Goal: Task Accomplishment & Management: Manage account settings

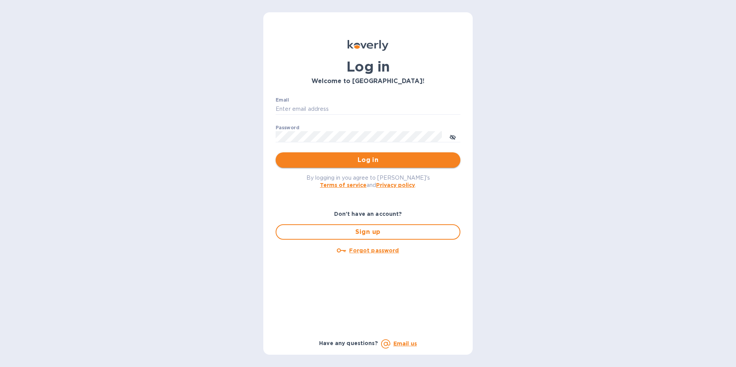
type input "[EMAIL_ADDRESS][DOMAIN_NAME]"
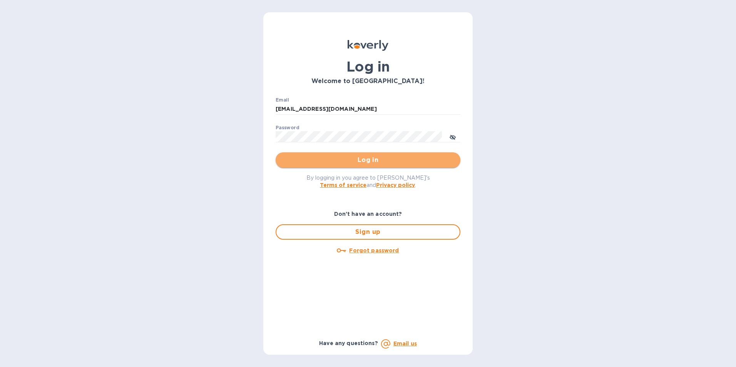
click at [382, 158] on span "Log in" at bounding box center [368, 159] width 172 height 9
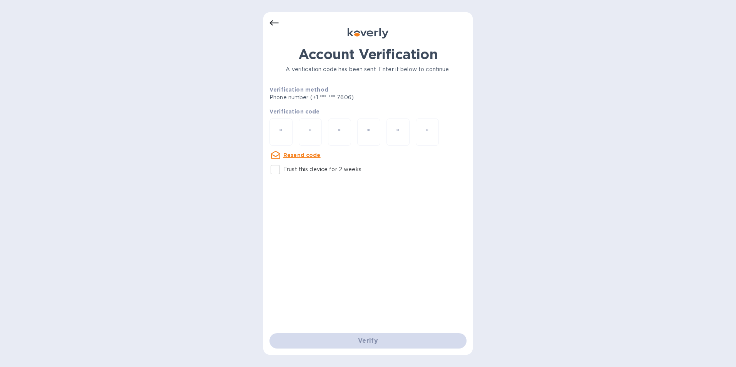
click at [279, 132] on input "number" at bounding box center [281, 132] width 10 height 14
paste input "4"
type input "4"
type input "7"
type input "2"
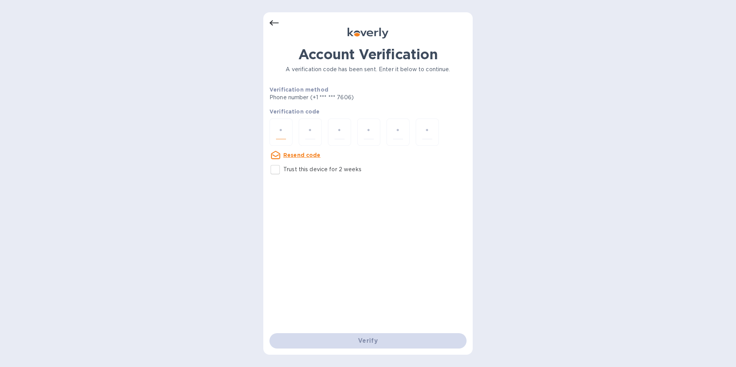
type input "0"
type input "9"
type input "0"
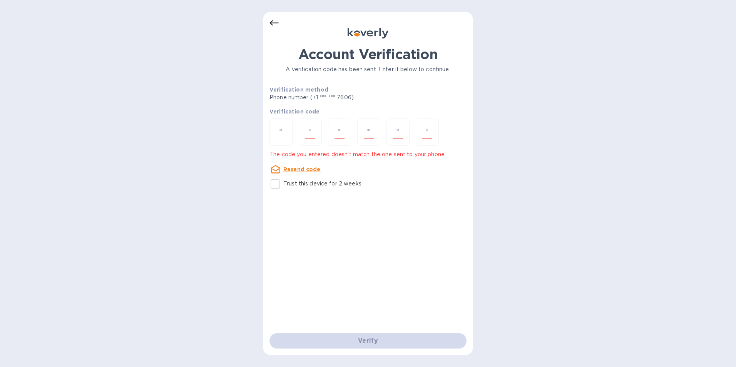
click at [277, 133] on input "number" at bounding box center [281, 132] width 10 height 14
type input "1"
type input "9"
type input "4"
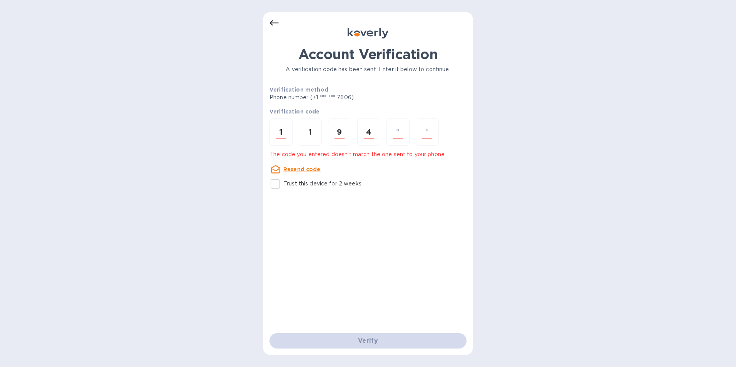
type input "9"
type input "2"
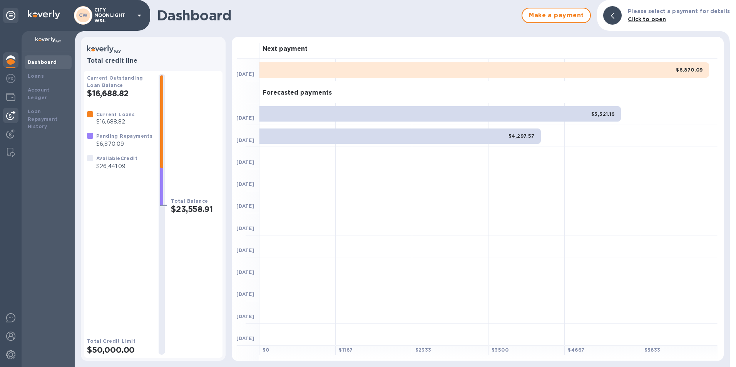
click at [5, 119] on div at bounding box center [10, 115] width 15 height 15
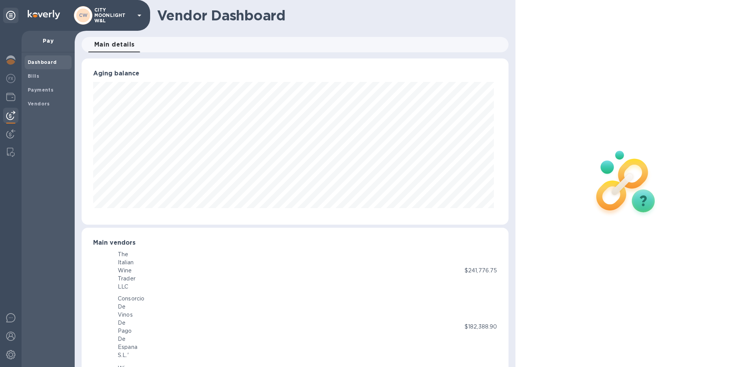
scroll to position [384526, 384269]
click at [58, 74] on span "Bills" at bounding box center [48, 76] width 41 height 8
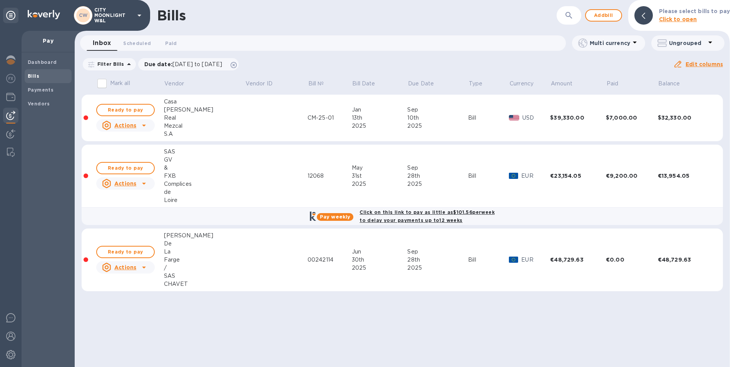
click at [132, 261] on div "Actions" at bounding box center [118, 267] width 37 height 12
click at [128, 318] on b "Delete" at bounding box center [127, 317] width 19 height 6
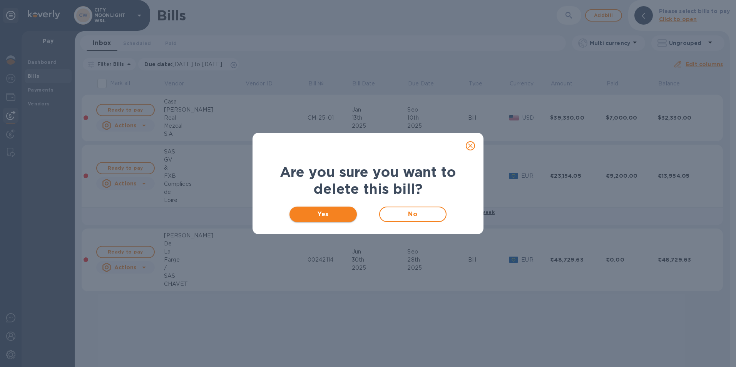
click at [324, 219] on button "Yes" at bounding box center [322, 214] width 67 height 15
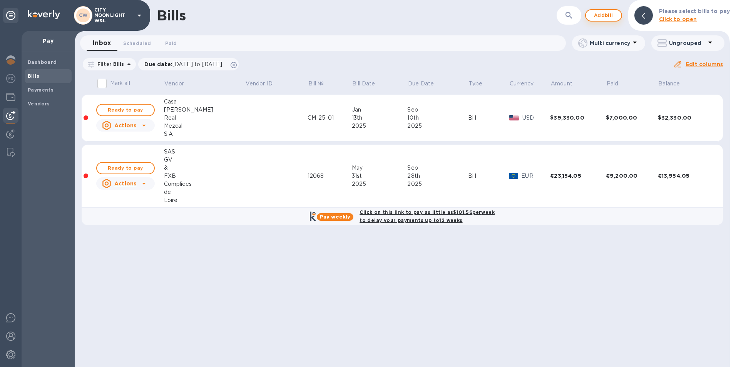
click at [611, 16] on span "Add bill" at bounding box center [603, 15] width 23 height 9
